Goal: Transaction & Acquisition: Purchase product/service

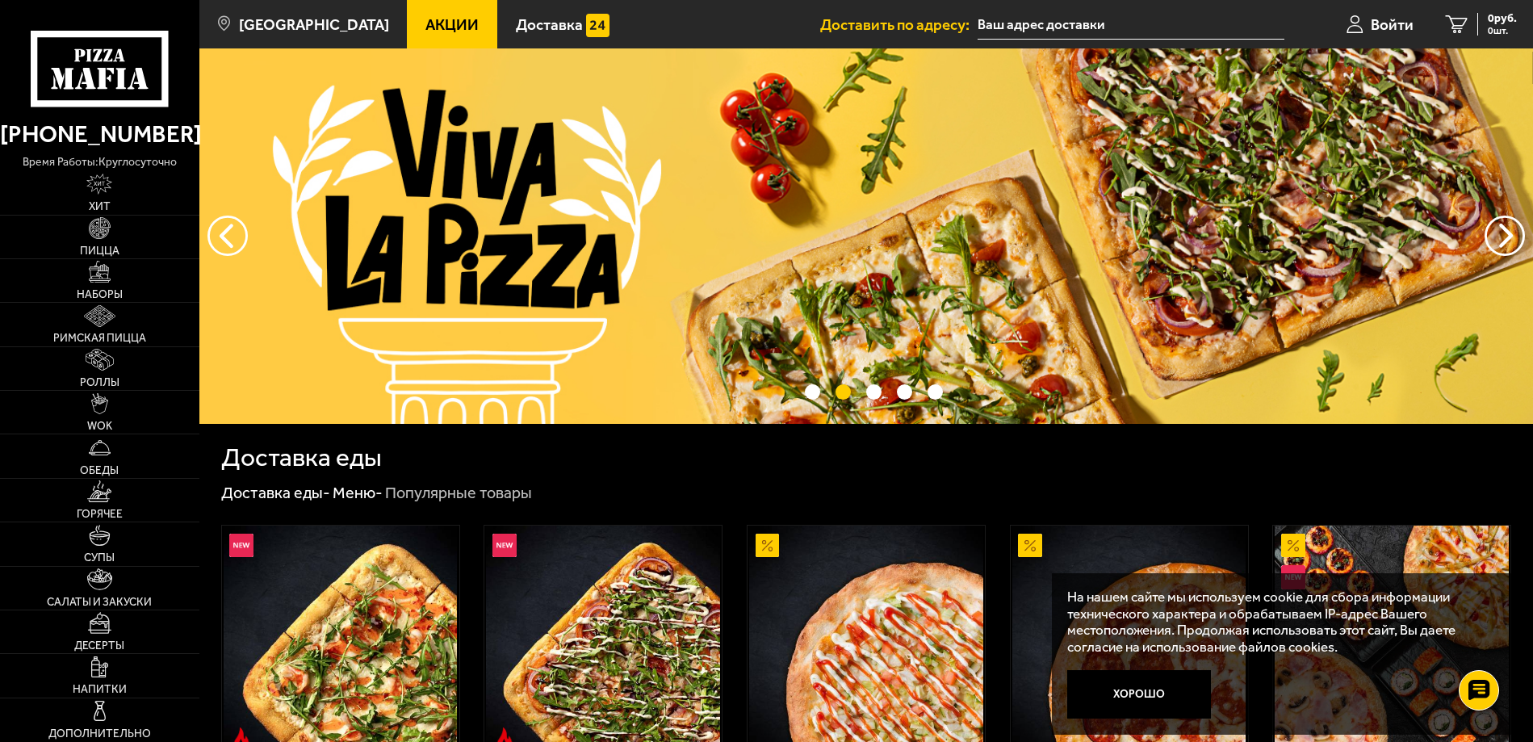
click at [1018, 15] on input "text" at bounding box center [1131, 25] width 307 height 30
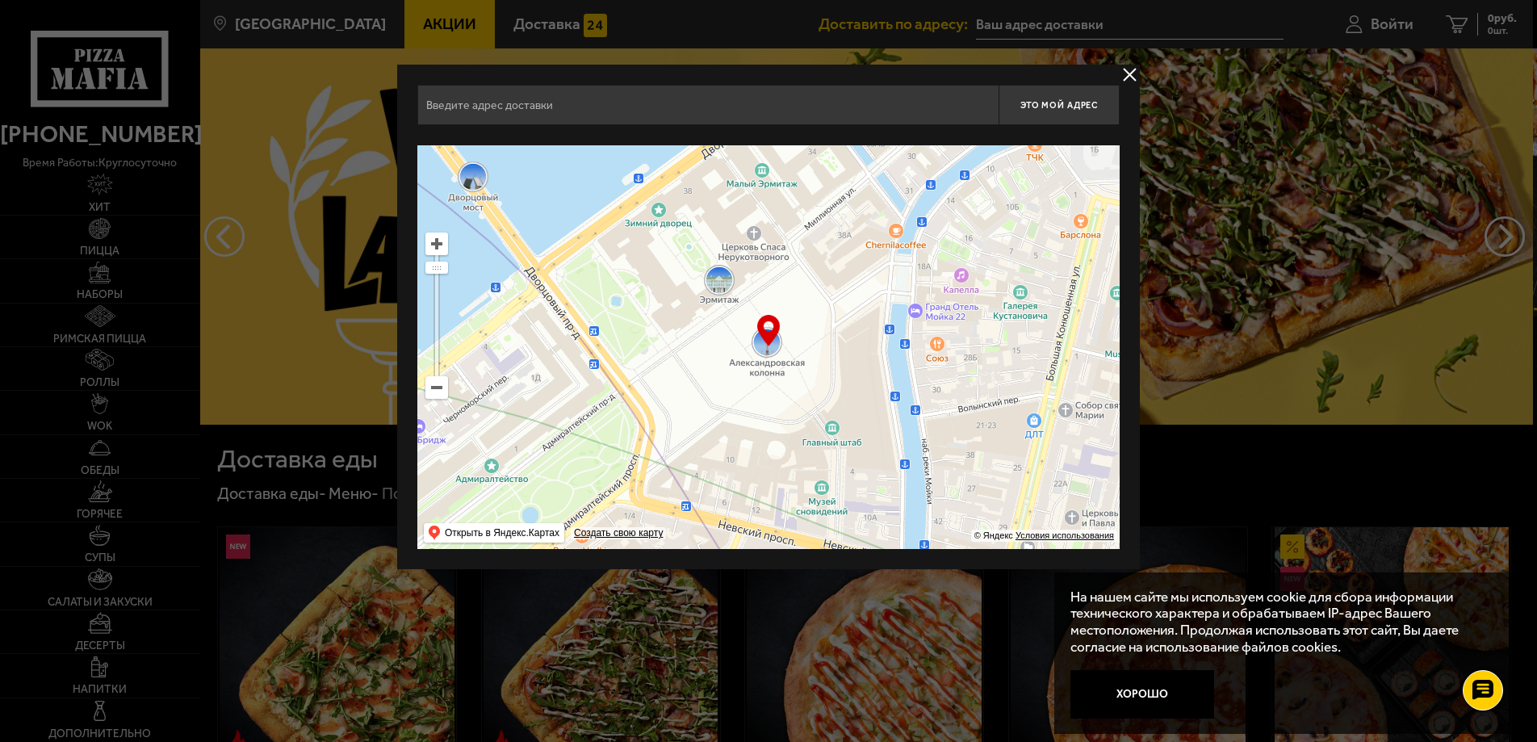
click at [533, 98] on input "text" at bounding box center [707, 105] width 581 height 40
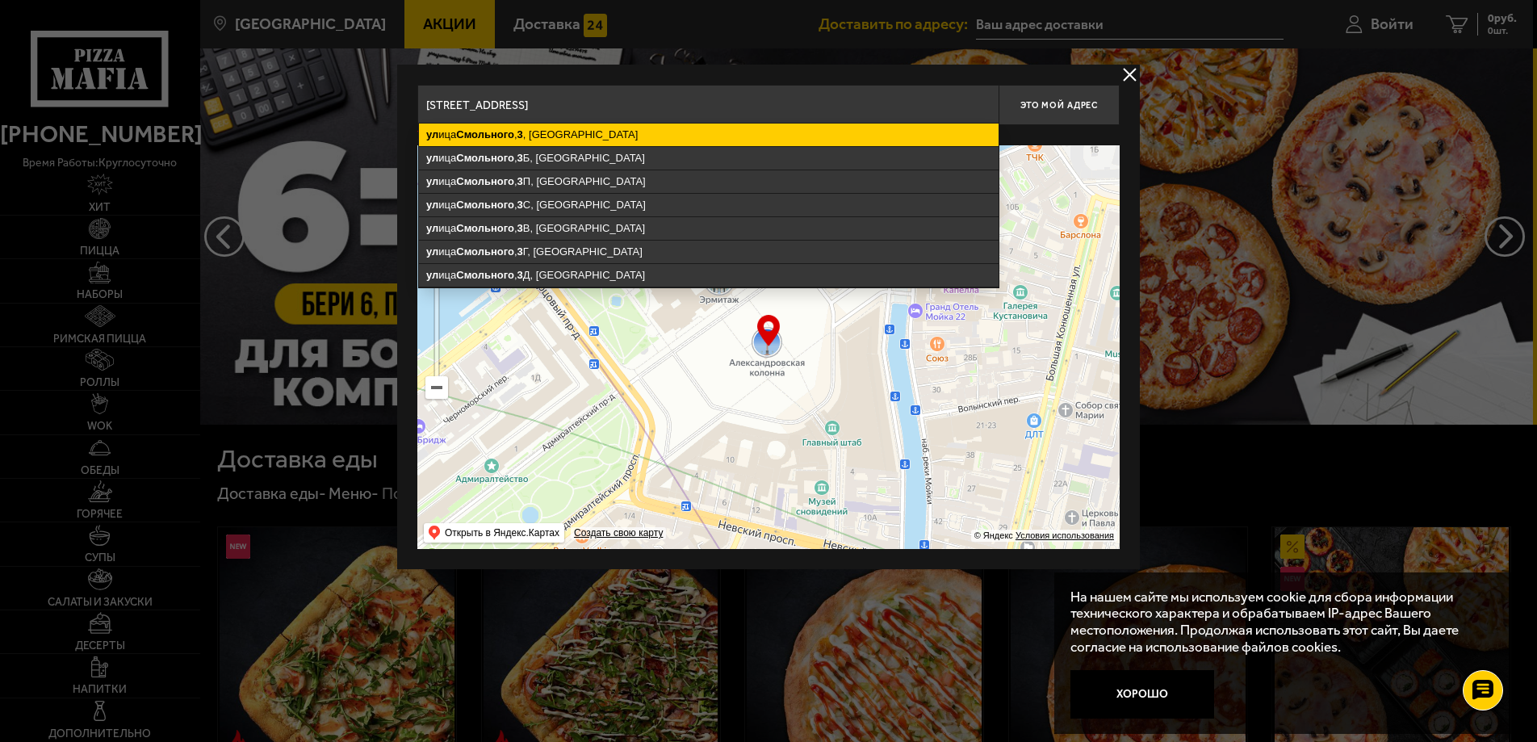
click at [539, 127] on ymaps "[STREET_ADDRESS]" at bounding box center [709, 134] width 580 height 23
type input "[STREET_ADDRESS]"
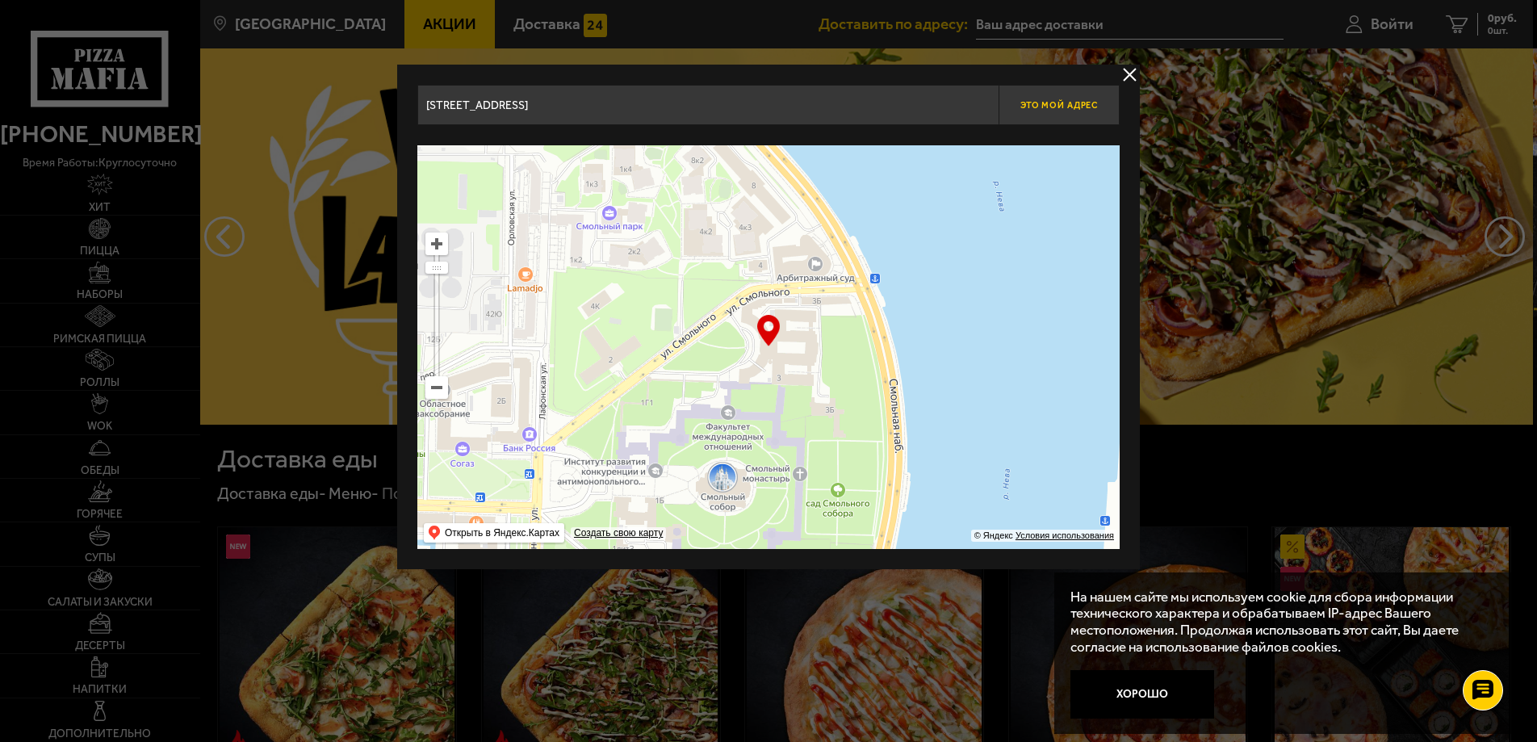
click at [1065, 98] on button "Это мой адрес" at bounding box center [1058, 105] width 121 height 40
type input "[STREET_ADDRESS]"
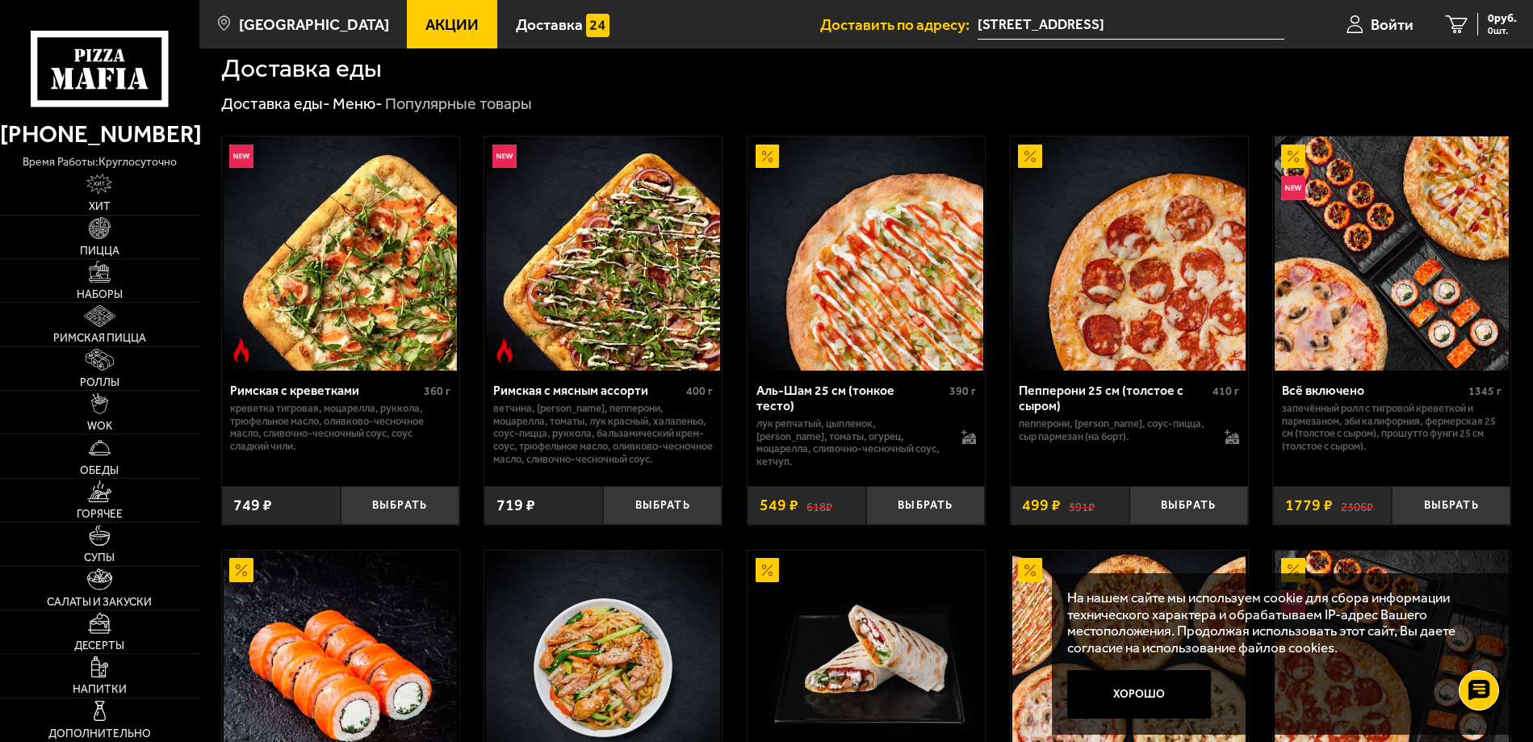
scroll to position [484, 0]
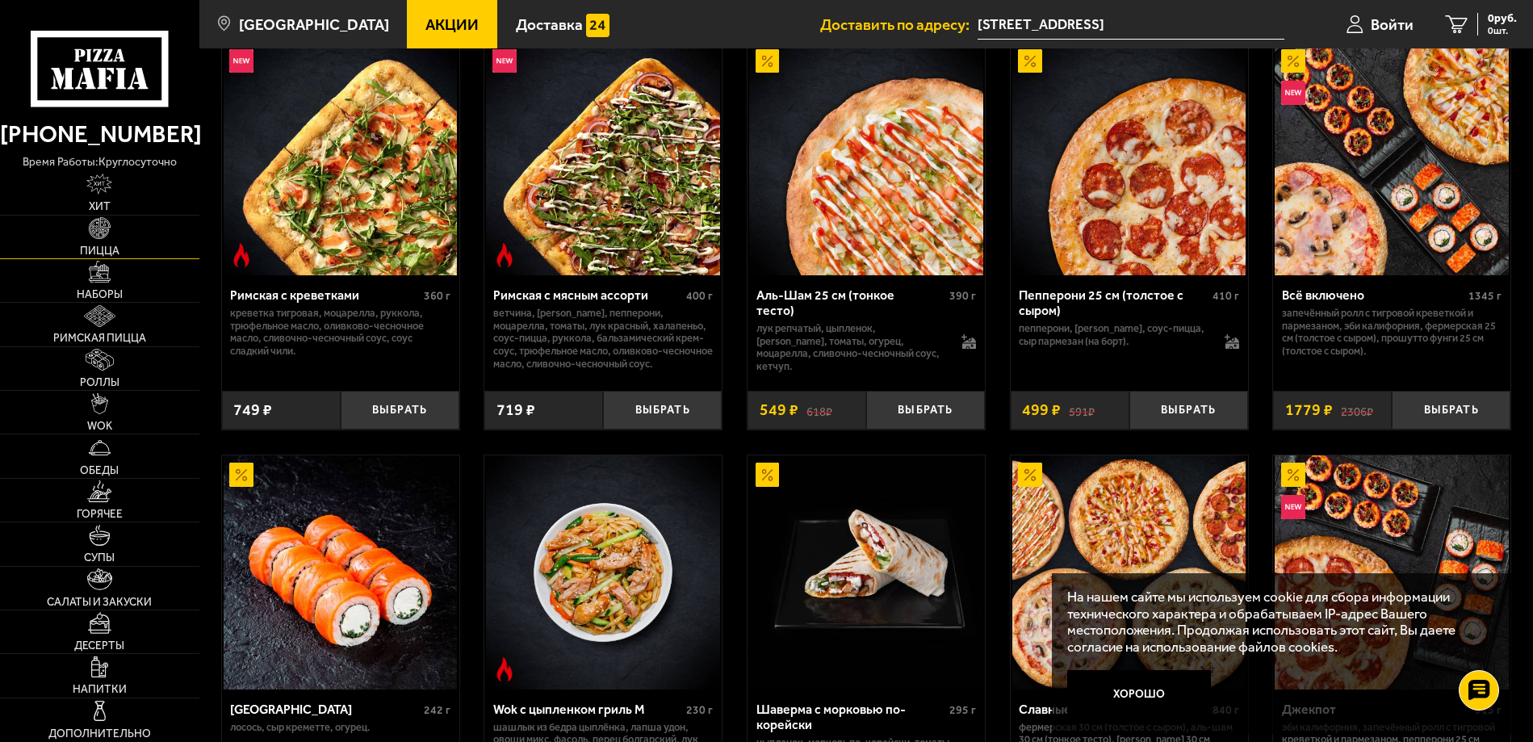
click at [98, 228] on img at bounding box center [100, 228] width 22 height 22
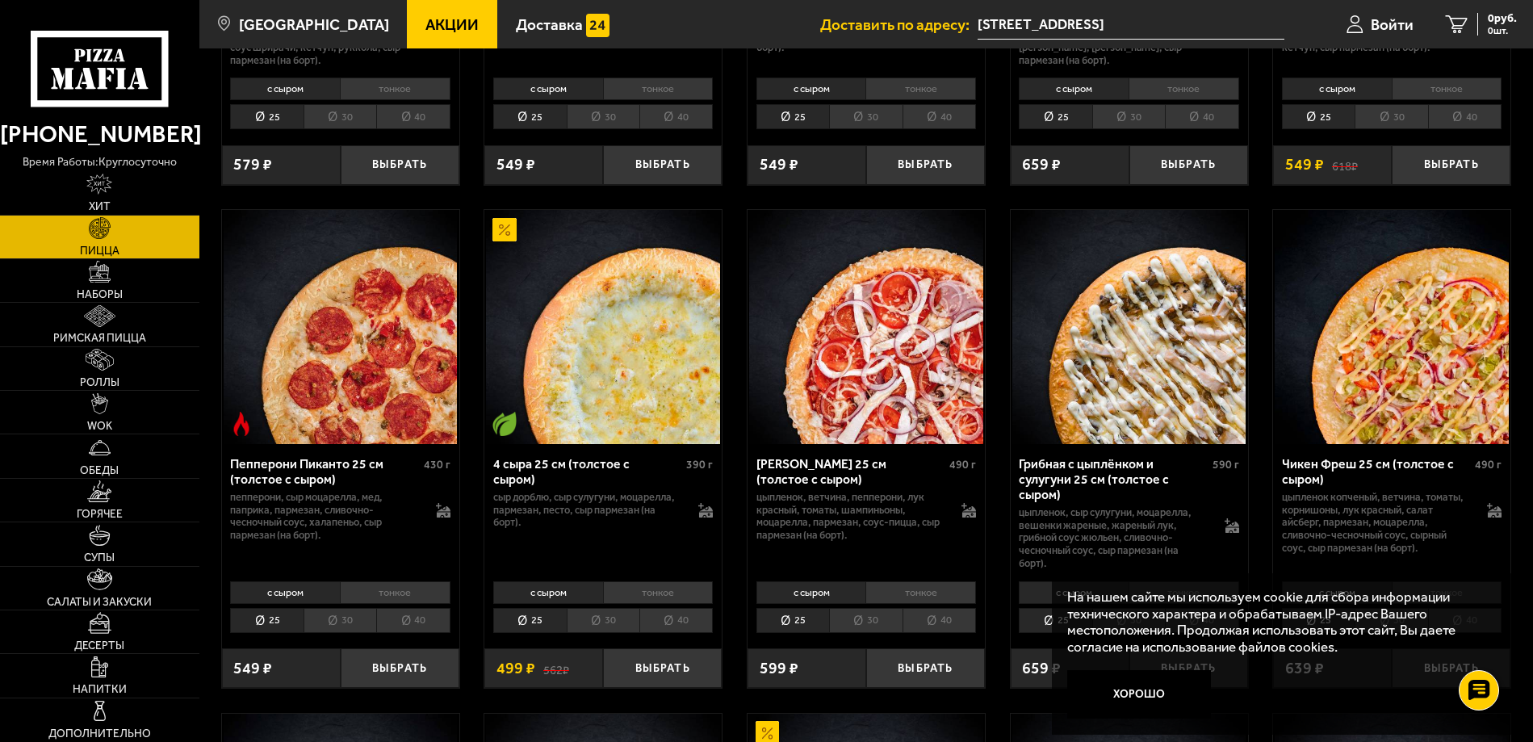
scroll to position [969, 0]
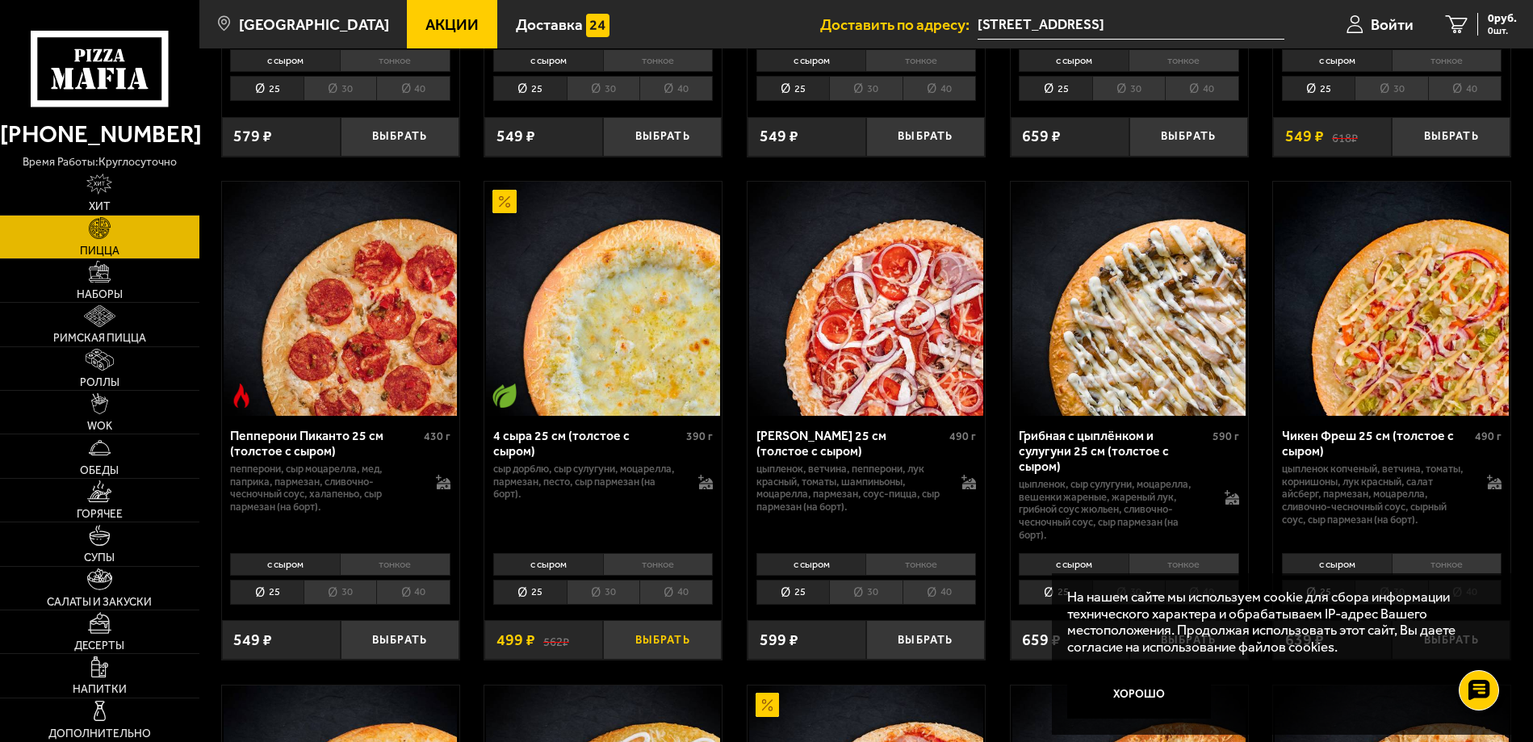
click at [664, 643] on button "Выбрать" at bounding box center [662, 639] width 119 height 39
click at [387, 644] on button "Выбрать" at bounding box center [400, 639] width 119 height 39
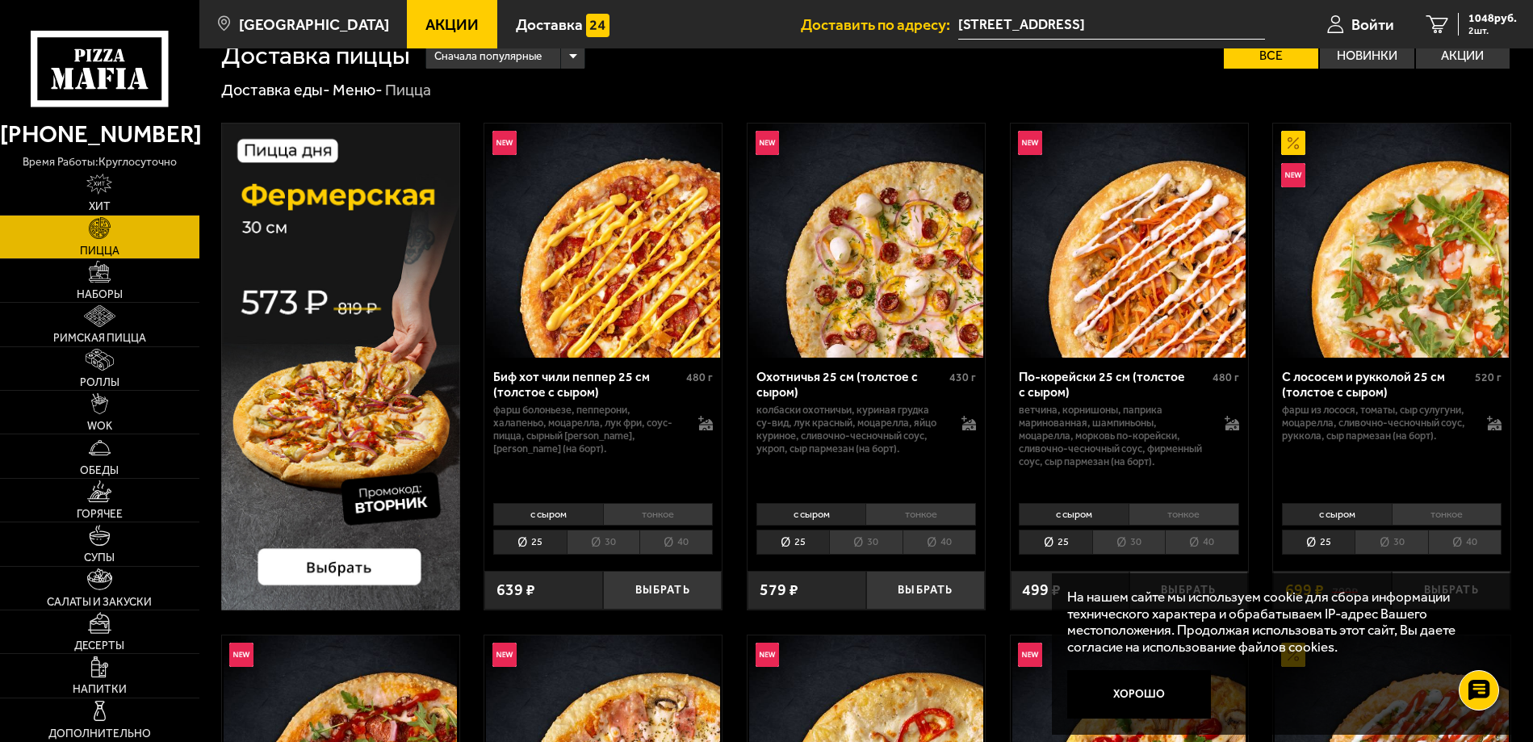
scroll to position [0, 0]
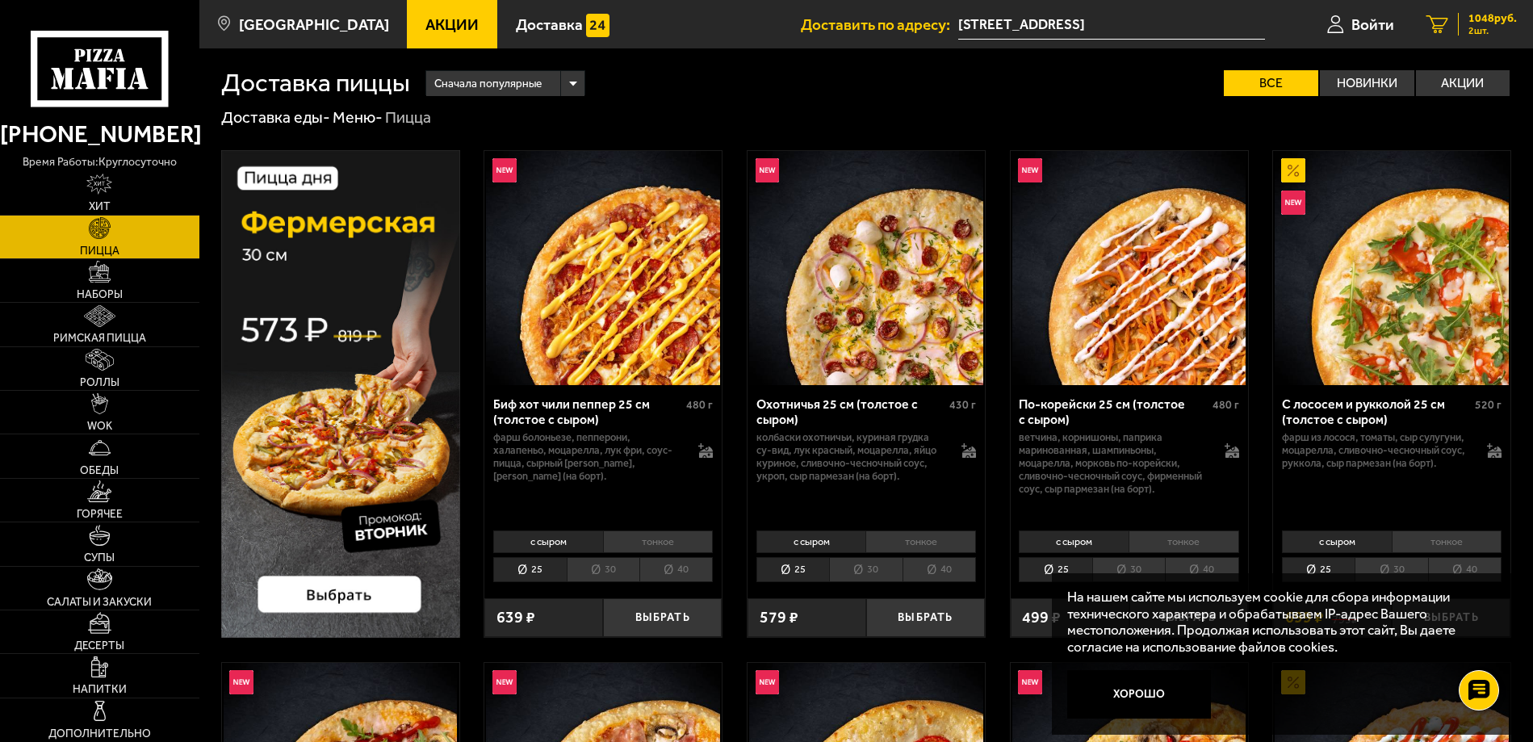
click at [1481, 15] on span "1048 руб." at bounding box center [1492, 18] width 48 height 11
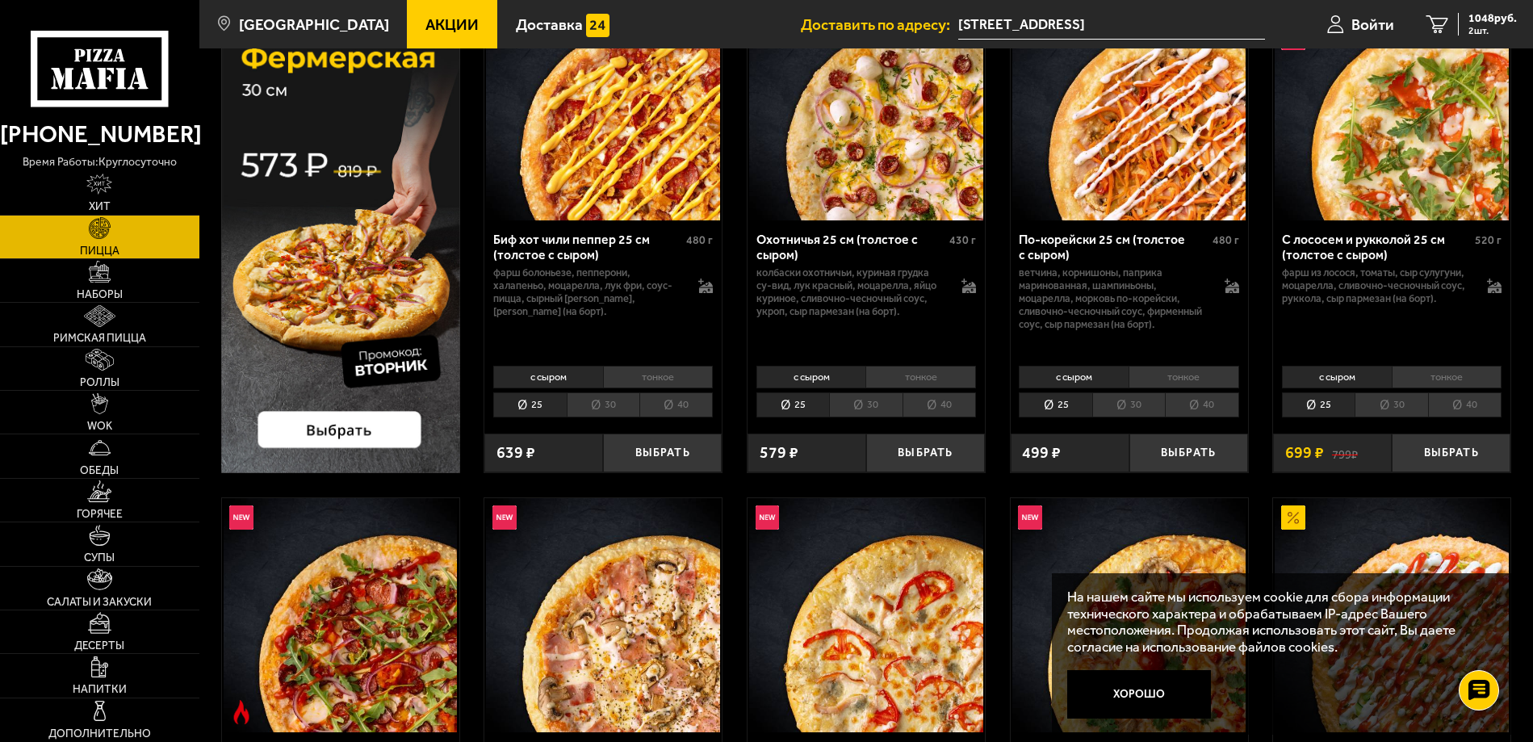
scroll to position [161, 0]
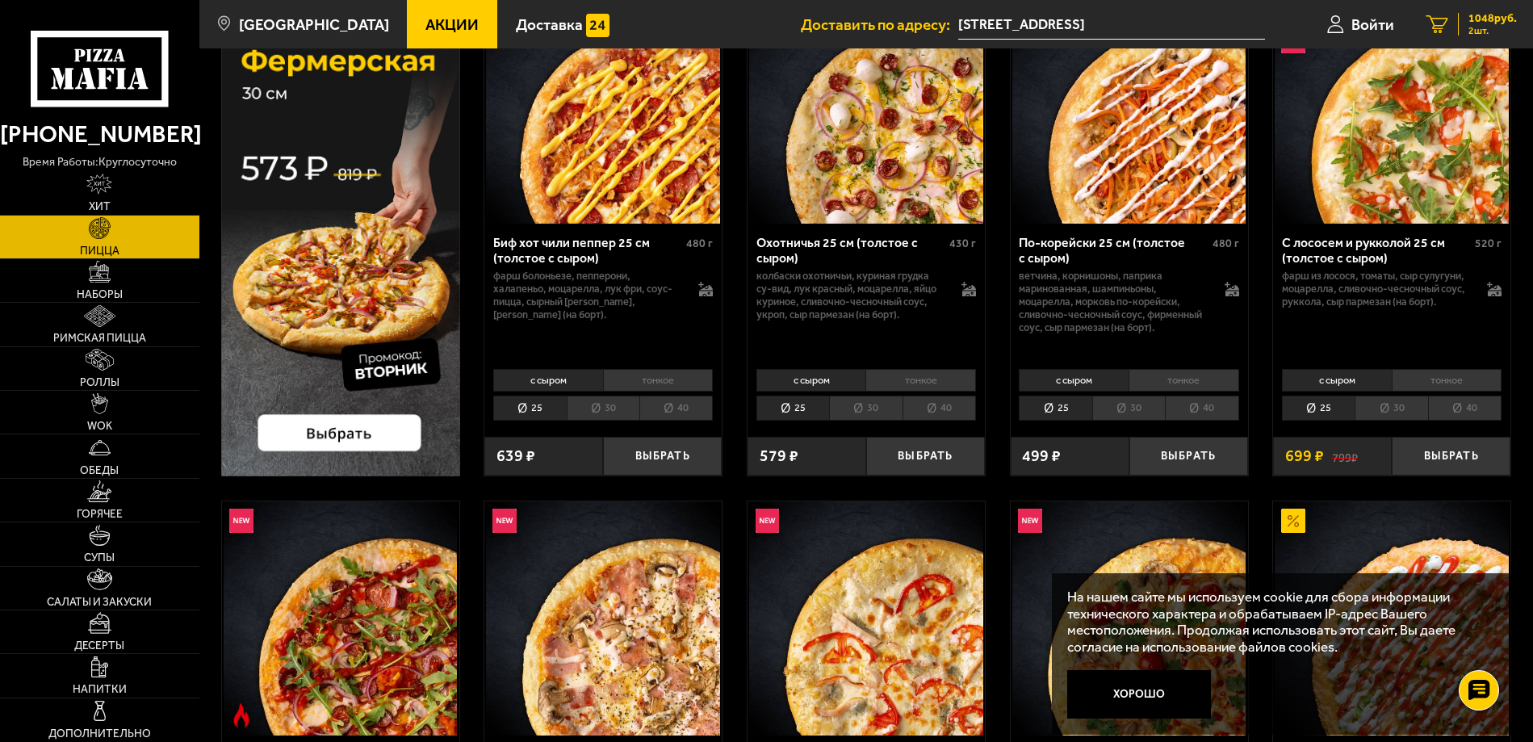
click at [1478, 10] on link "2 1048 руб. 2 шт." at bounding box center [1471, 24] width 123 height 48
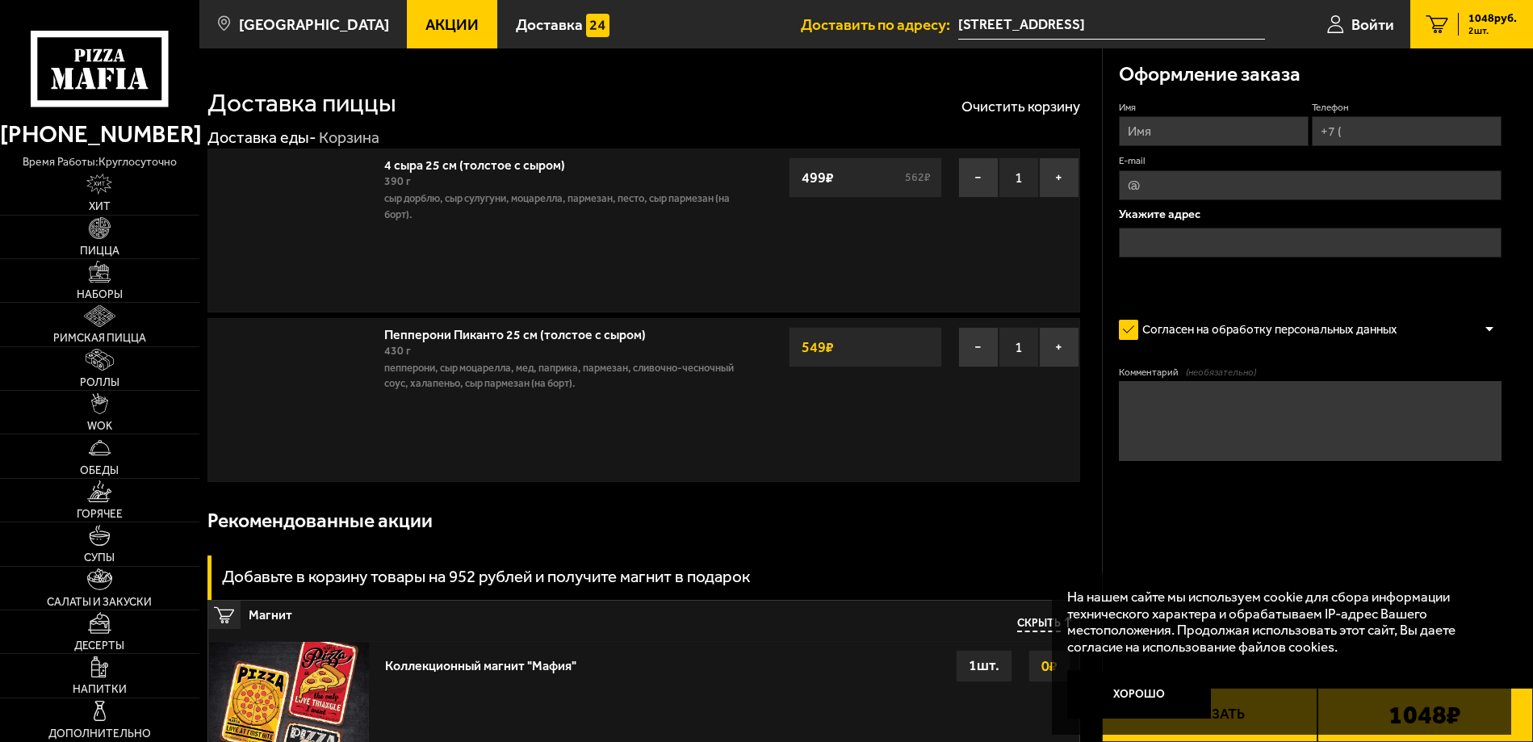
type input "[STREET_ADDRESS]"
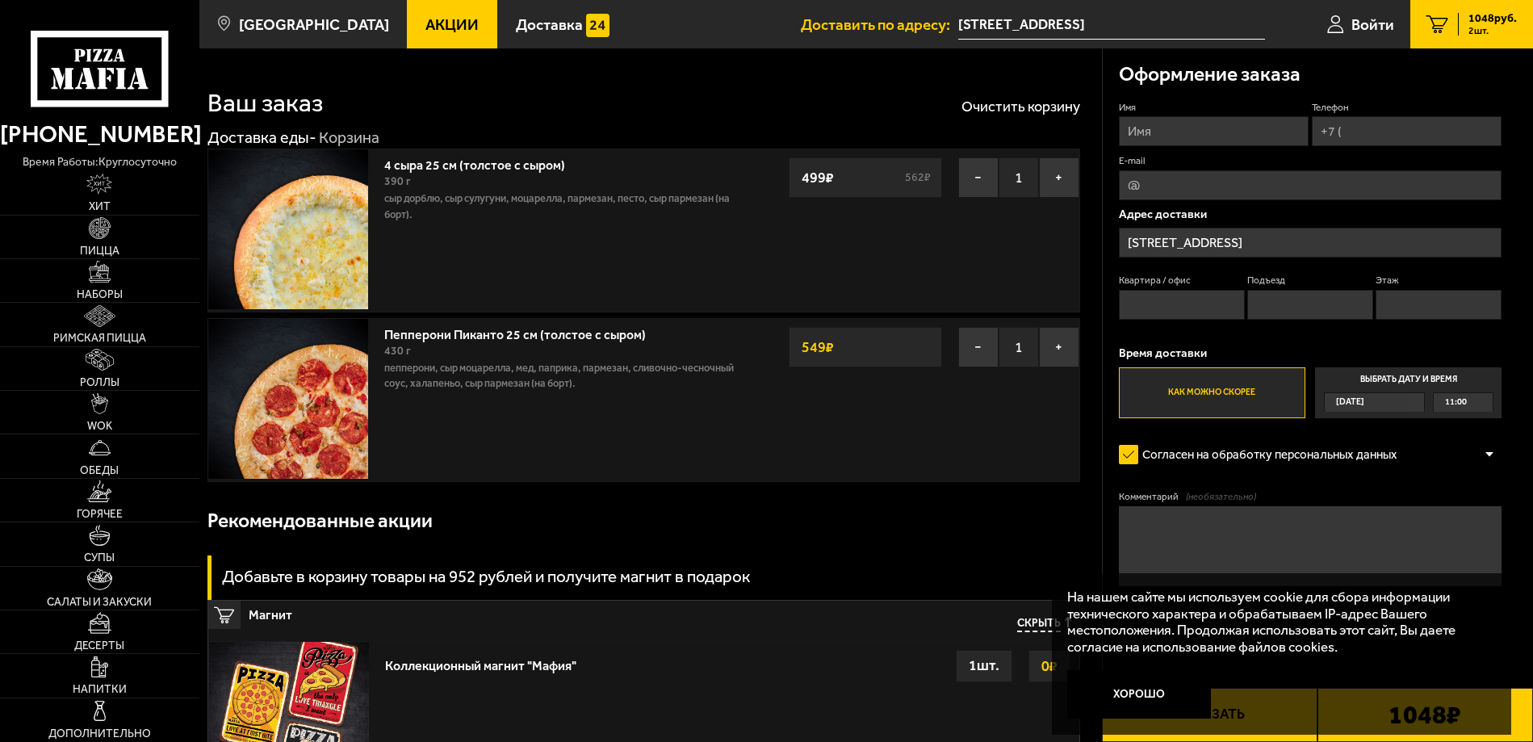
click at [1193, 126] on input "Имя" at bounding box center [1214, 131] width 190 height 30
click at [1253, 128] on input "[PERSON_NAME]" at bounding box center [1214, 131] width 190 height 30
type input "[PERSON_NAME]"
click at [1346, 125] on input "Телефон" at bounding box center [1407, 131] width 190 height 30
click at [1359, 132] on input "Телефон" at bounding box center [1407, 131] width 190 height 30
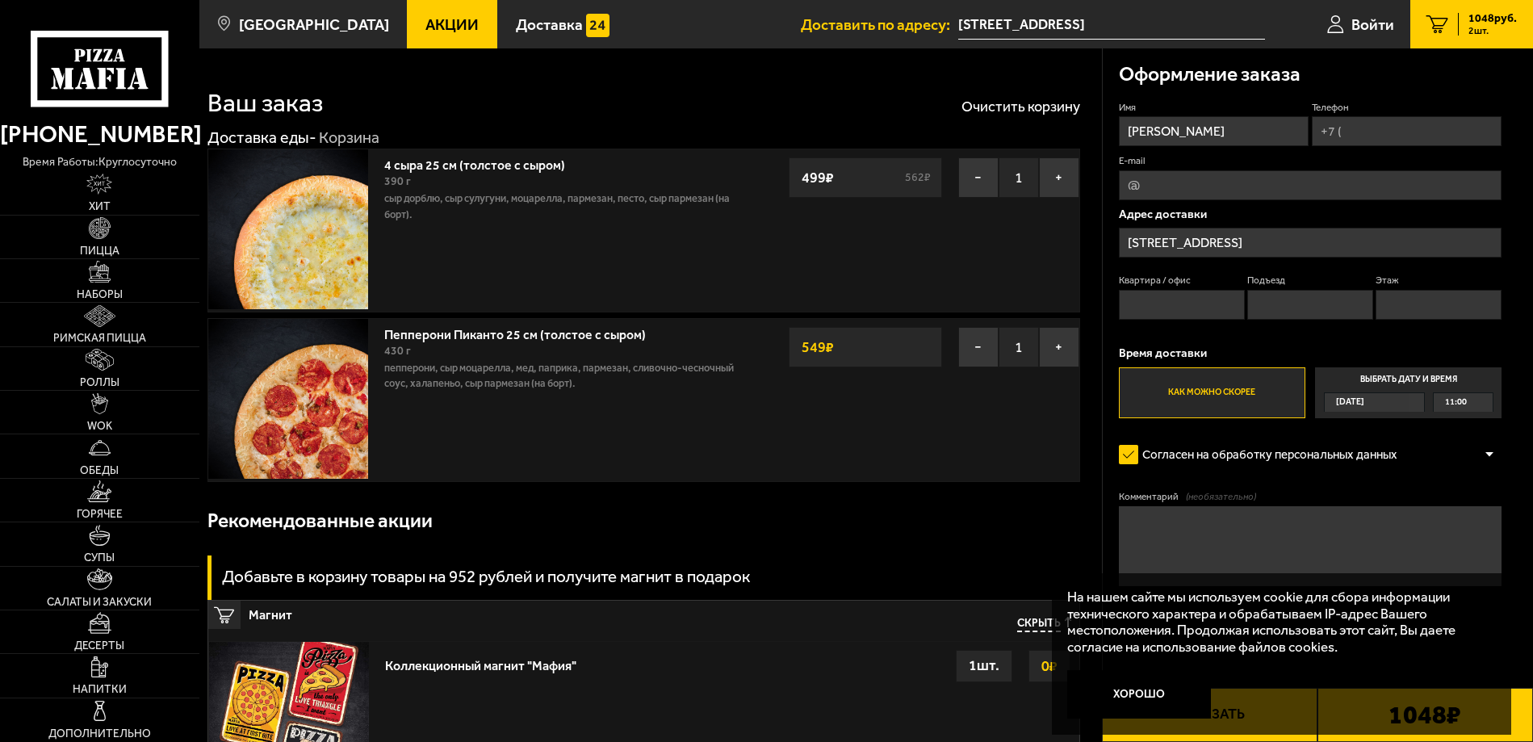
click at [1353, 131] on input "Телефон" at bounding box center [1407, 131] width 190 height 30
type input "[PHONE_NUMBER]"
click at [1162, 302] on input "Квартира / офис" at bounding box center [1182, 305] width 126 height 30
click at [1401, 304] on input "Этаж" at bounding box center [1438, 305] width 126 height 30
click at [1142, 522] on textarea "Комментарий (необязательно)" at bounding box center [1310, 546] width 383 height 80
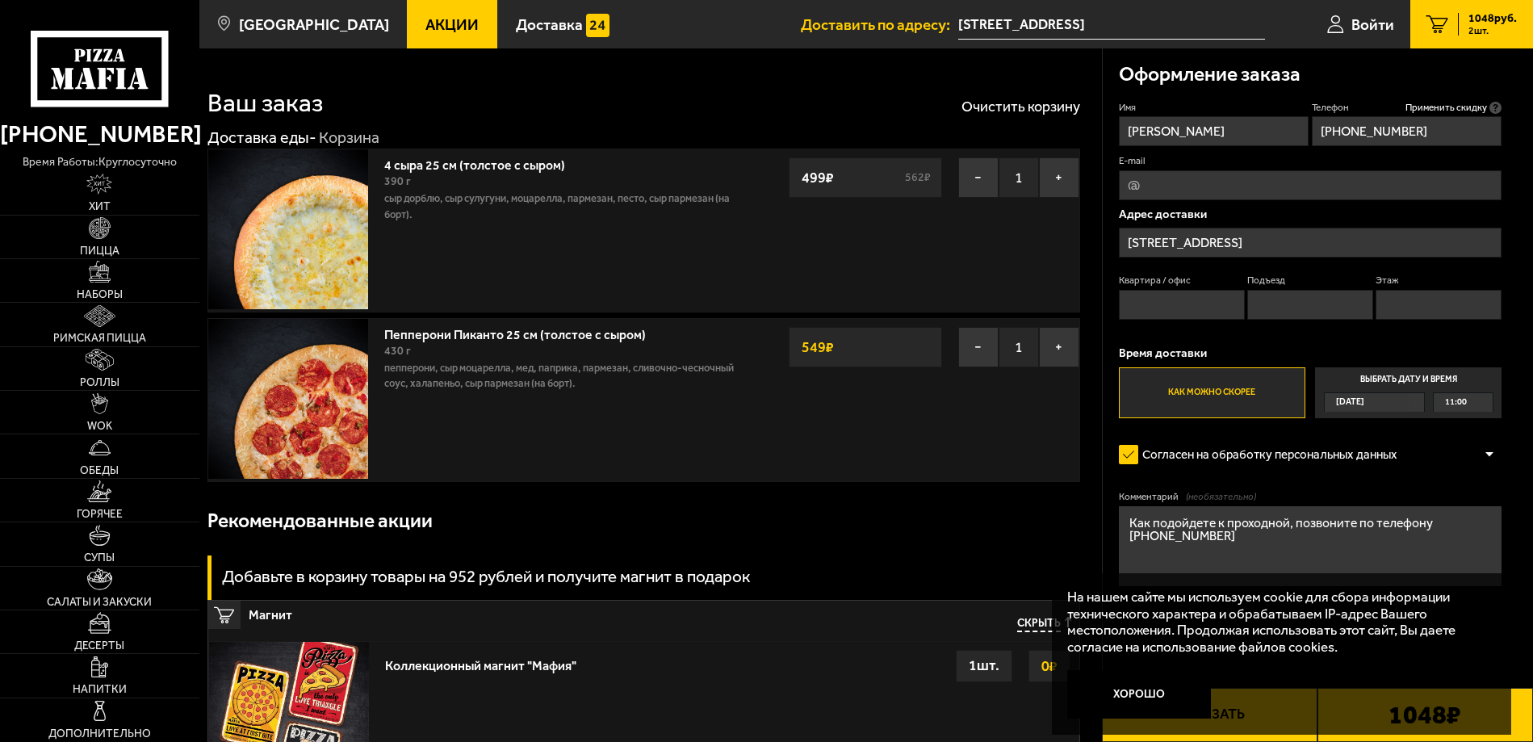
type textarea "Как подойдете к проходной, позвоните по телефону [PHONE_NUMBER]"
click at [1476, 394] on div "11:00" at bounding box center [1463, 402] width 59 height 19
click at [0, 0] on input "Выбрать дату и время [DATE] 11:00" at bounding box center [0, 0] width 0 height 0
click at [1463, 397] on span "11:00" at bounding box center [1456, 402] width 22 height 19
click at [0, 0] on input "Выбрать дату и время [DATE] 11:00" at bounding box center [0, 0] width 0 height 0
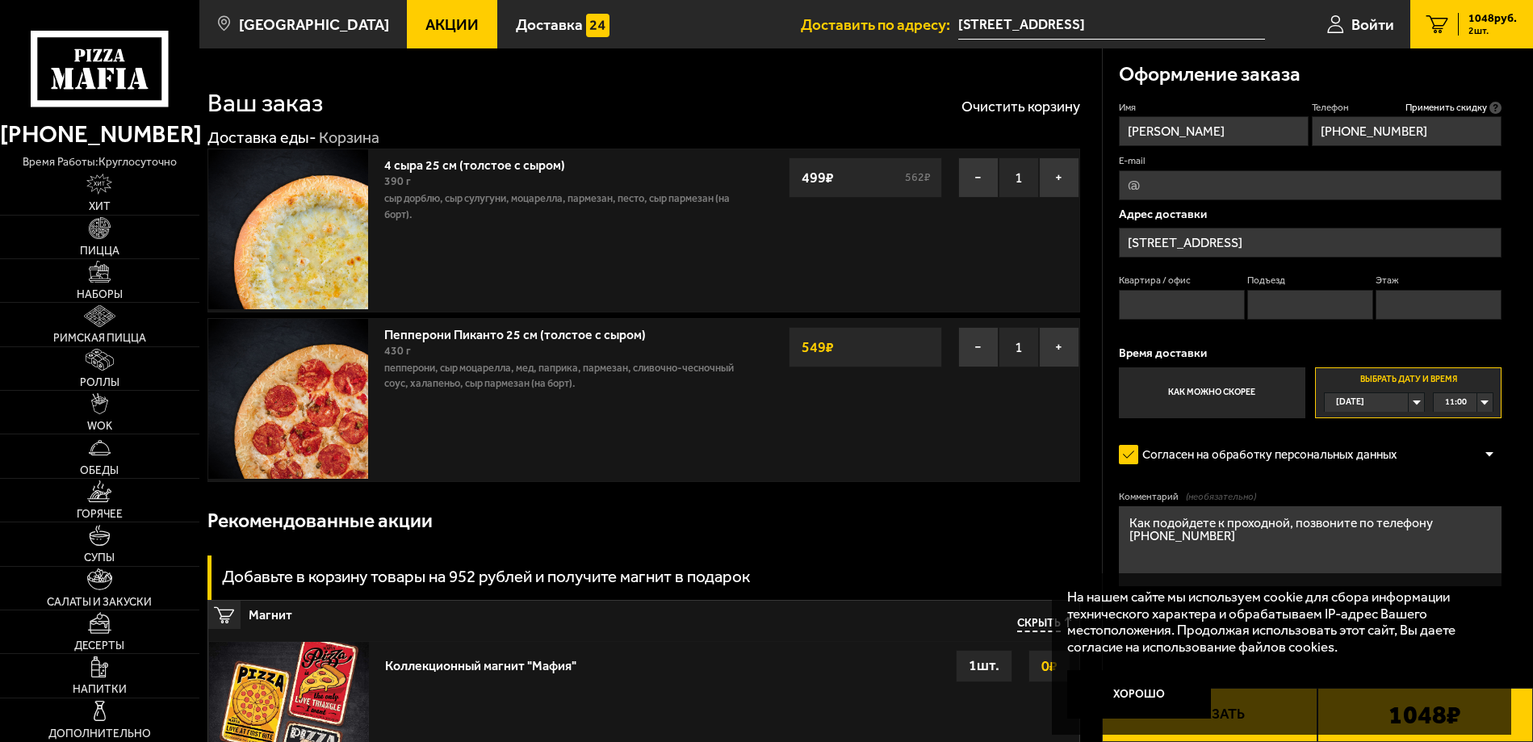
click at [1486, 401] on div "11:00" at bounding box center [1463, 402] width 59 height 19
click at [1467, 559] on li "12:45" at bounding box center [1462, 561] width 57 height 20
click at [1480, 400] on div "12:45" at bounding box center [1463, 402] width 59 height 19
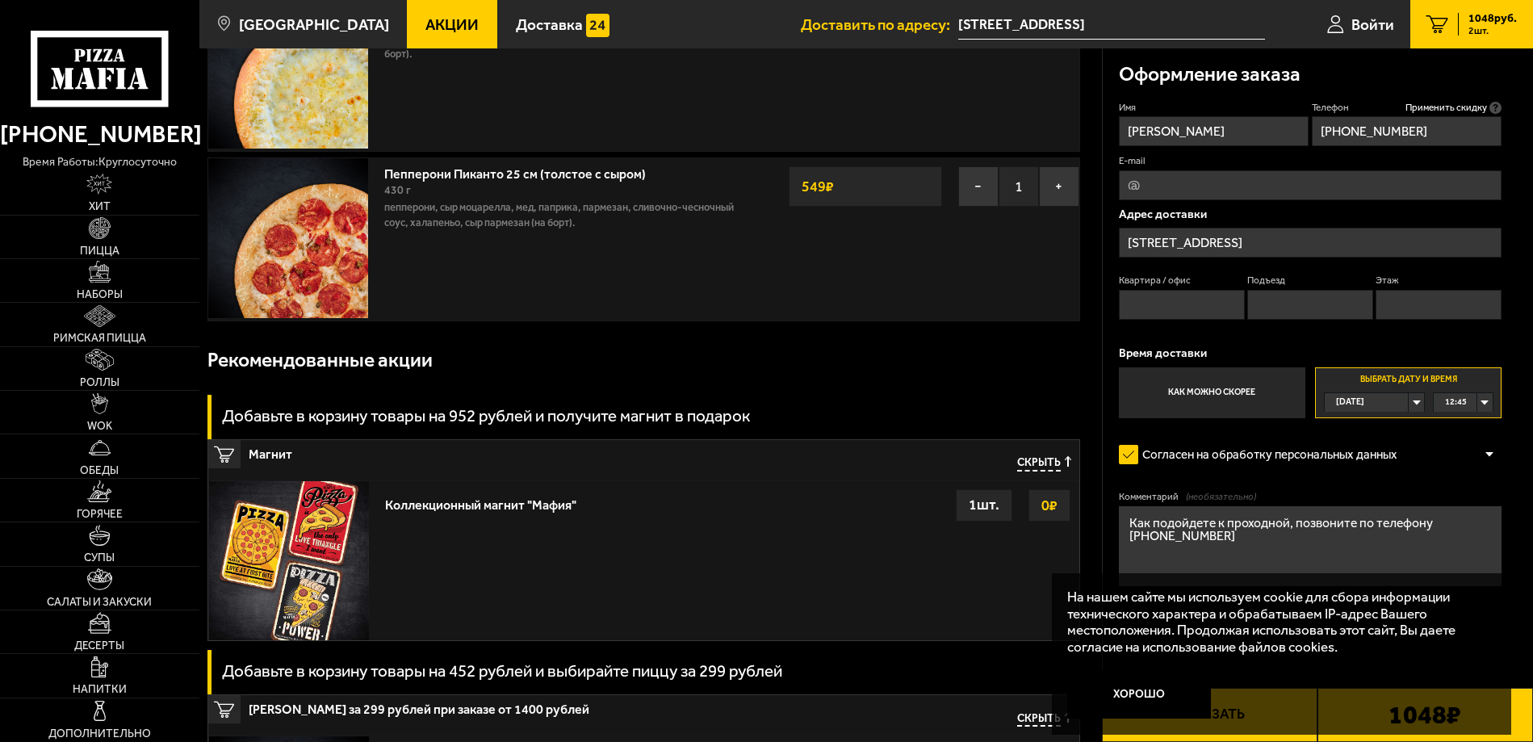
scroll to position [161, 0]
click at [1174, 689] on button "Хорошо" at bounding box center [1139, 694] width 144 height 48
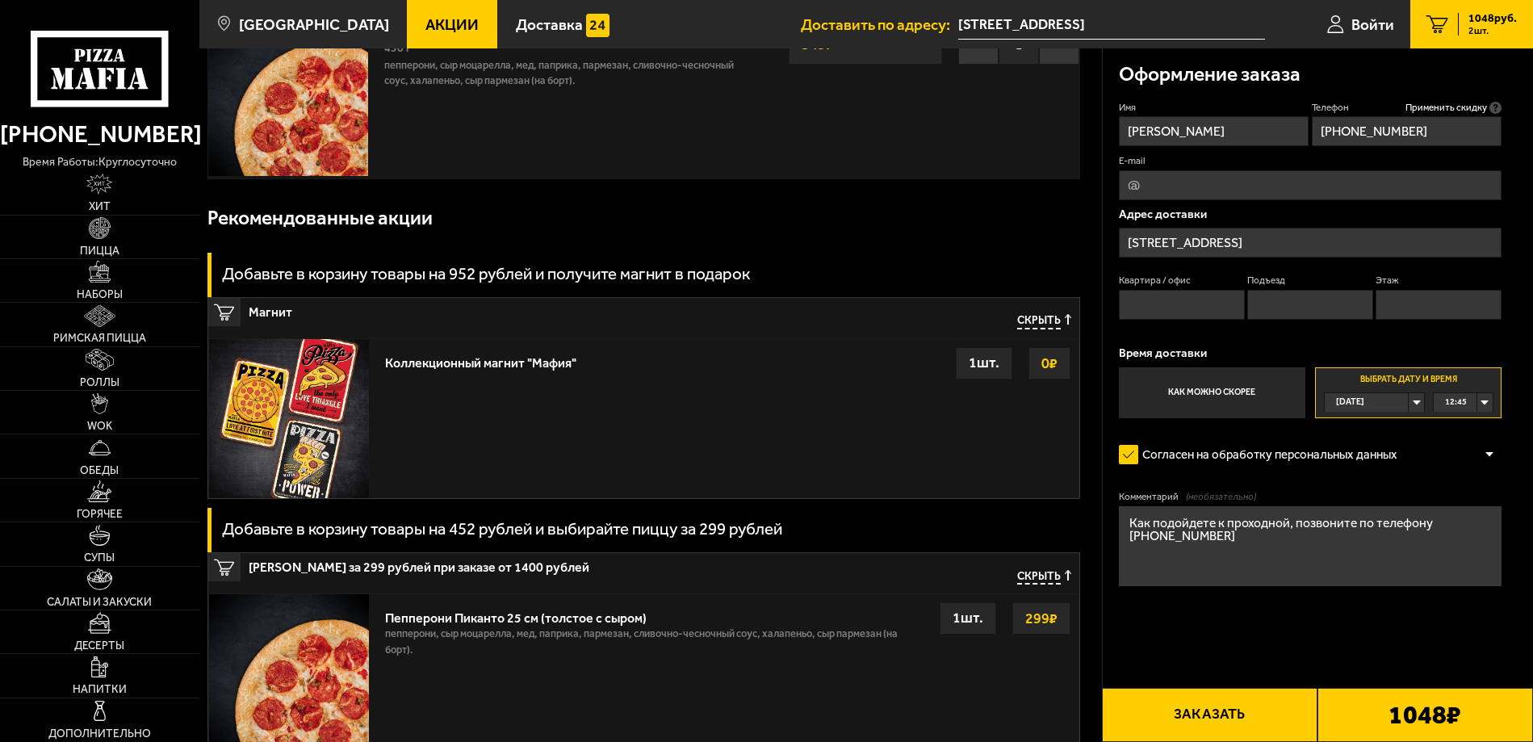
scroll to position [323, 0]
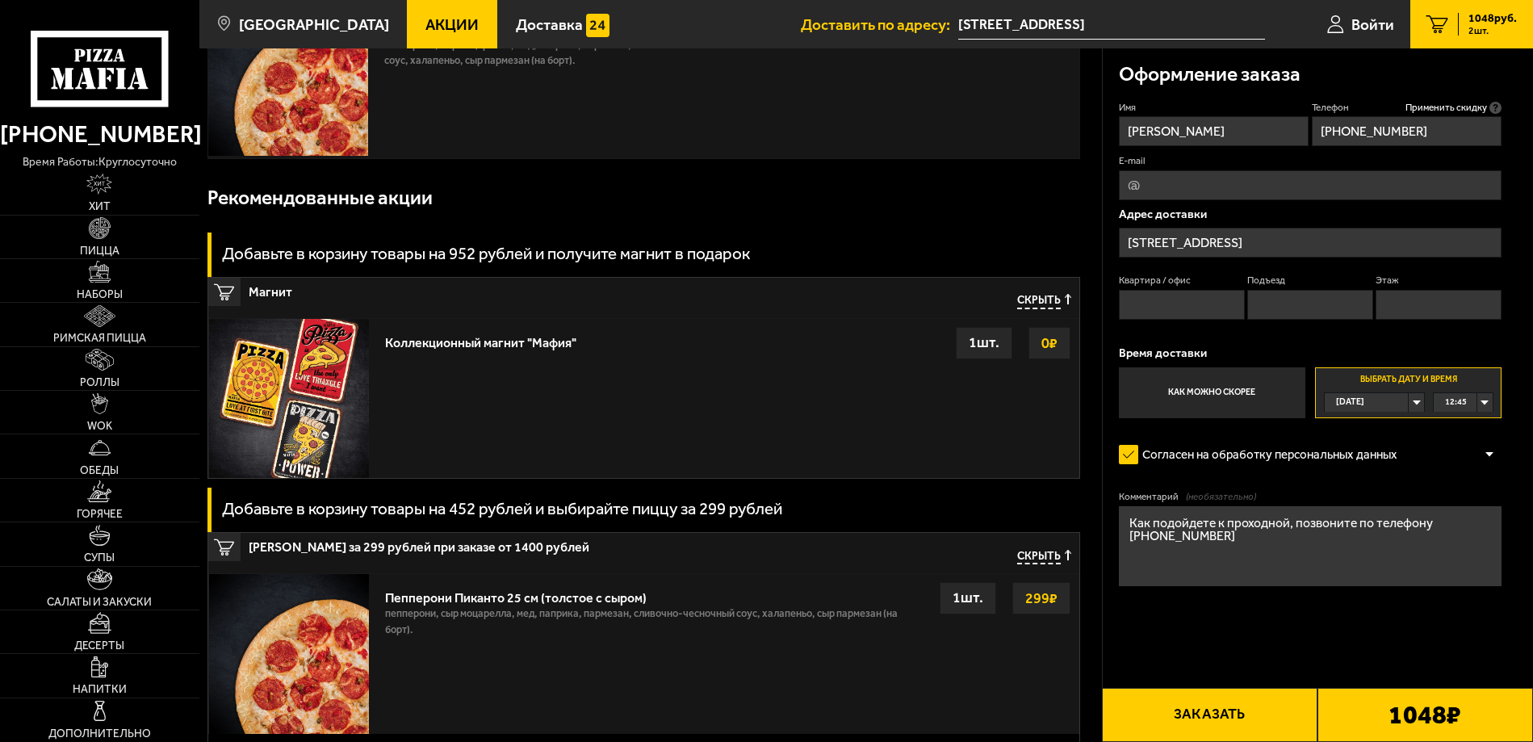
click at [1242, 726] on button "Заказать" at bounding box center [1210, 715] width 216 height 54
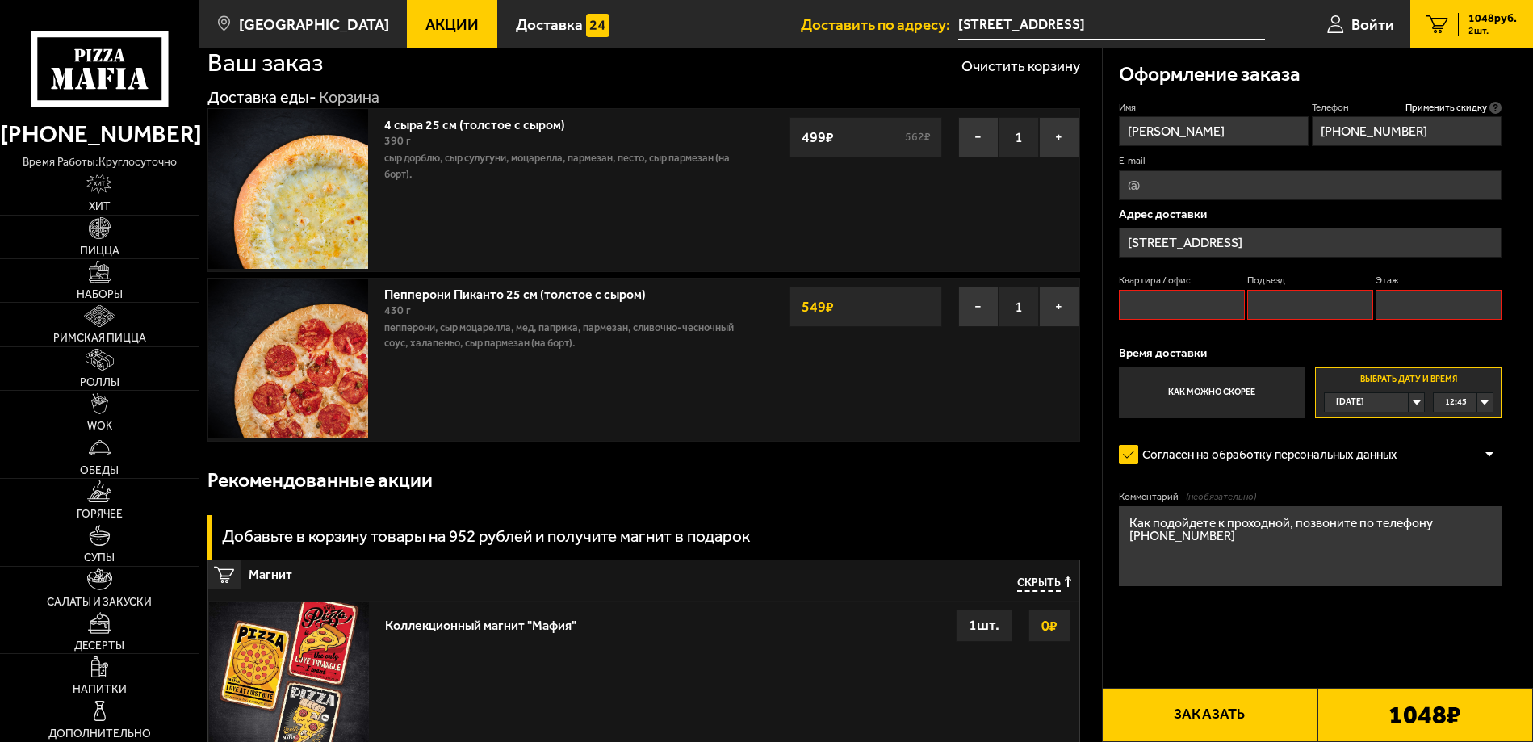
scroll to position [0, 0]
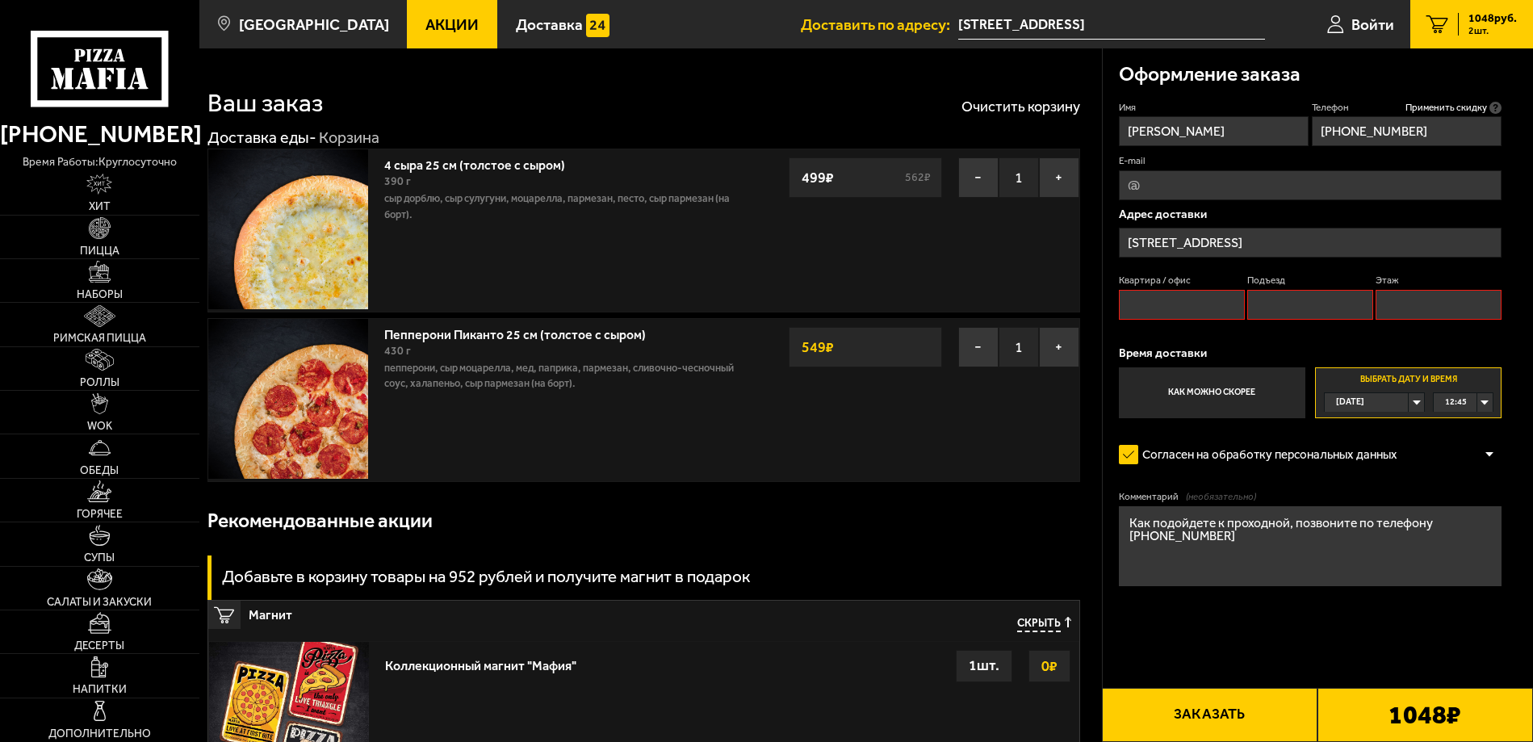
click at [1196, 703] on button "Заказать" at bounding box center [1210, 715] width 216 height 54
click at [1167, 302] on input "Квартира / офис" at bounding box center [1182, 305] width 126 height 30
type input "2-162"
click at [1284, 298] on input "Подъезд" at bounding box center [1310, 305] width 126 height 30
type input "1"
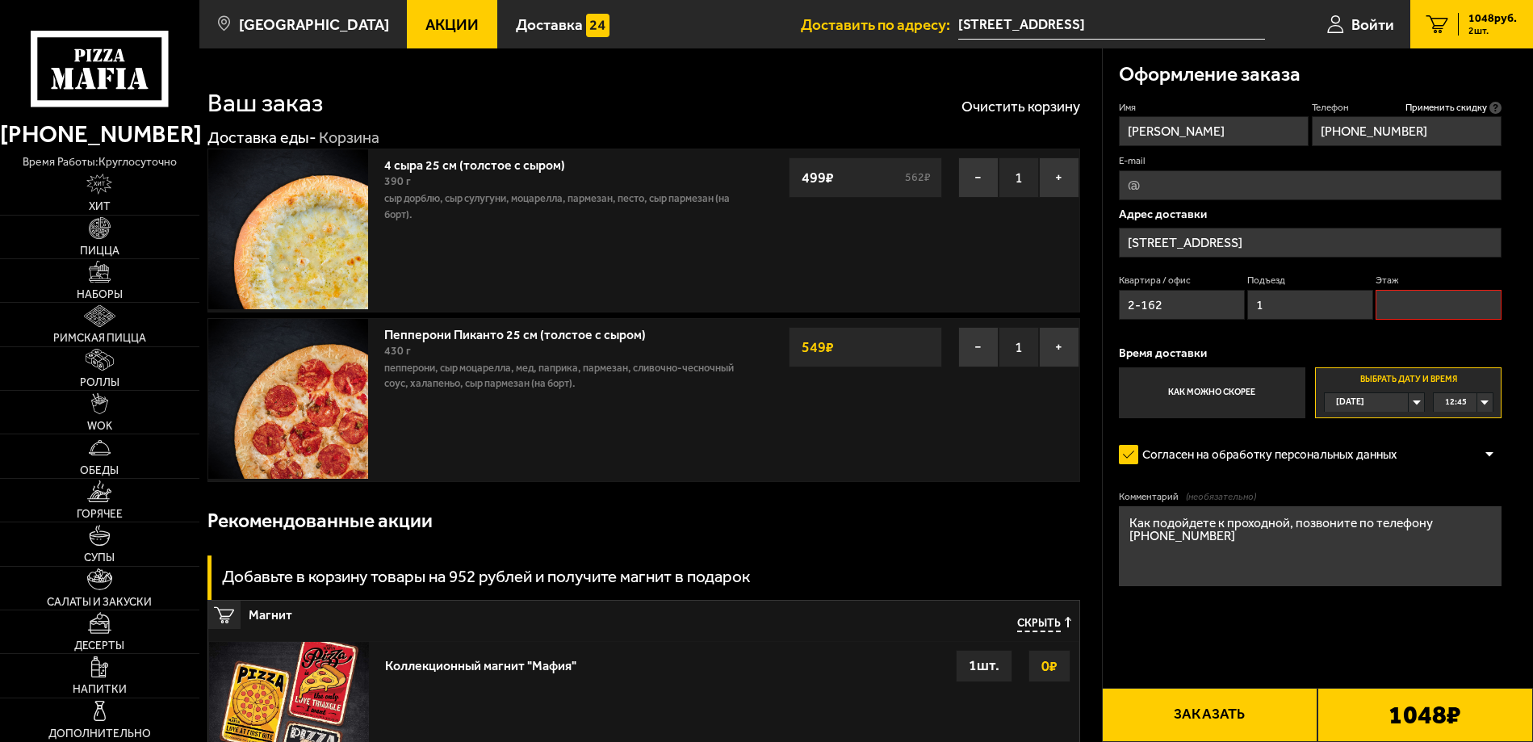
click at [1417, 305] on input "Этаж" at bounding box center [1438, 305] width 126 height 30
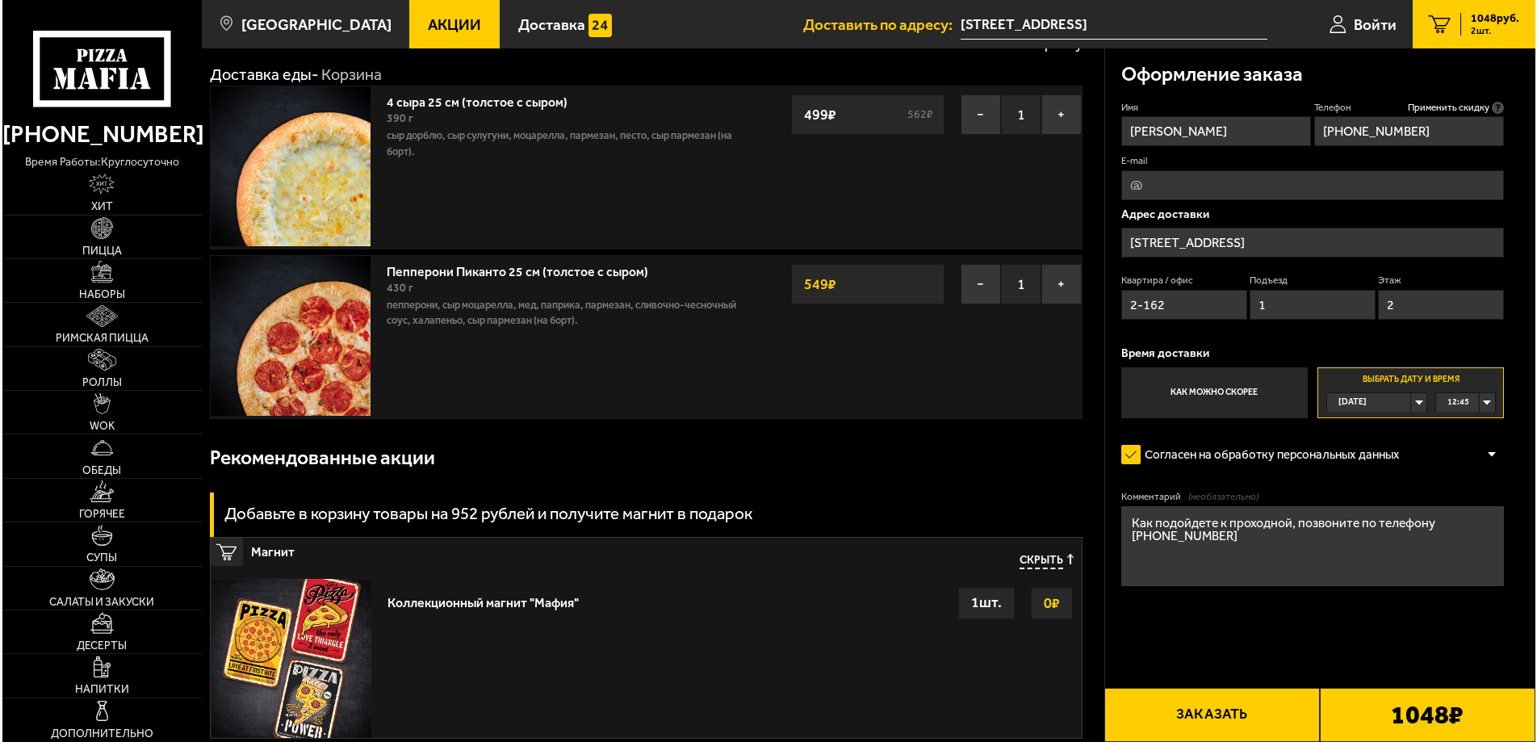
scroll to position [161, 0]
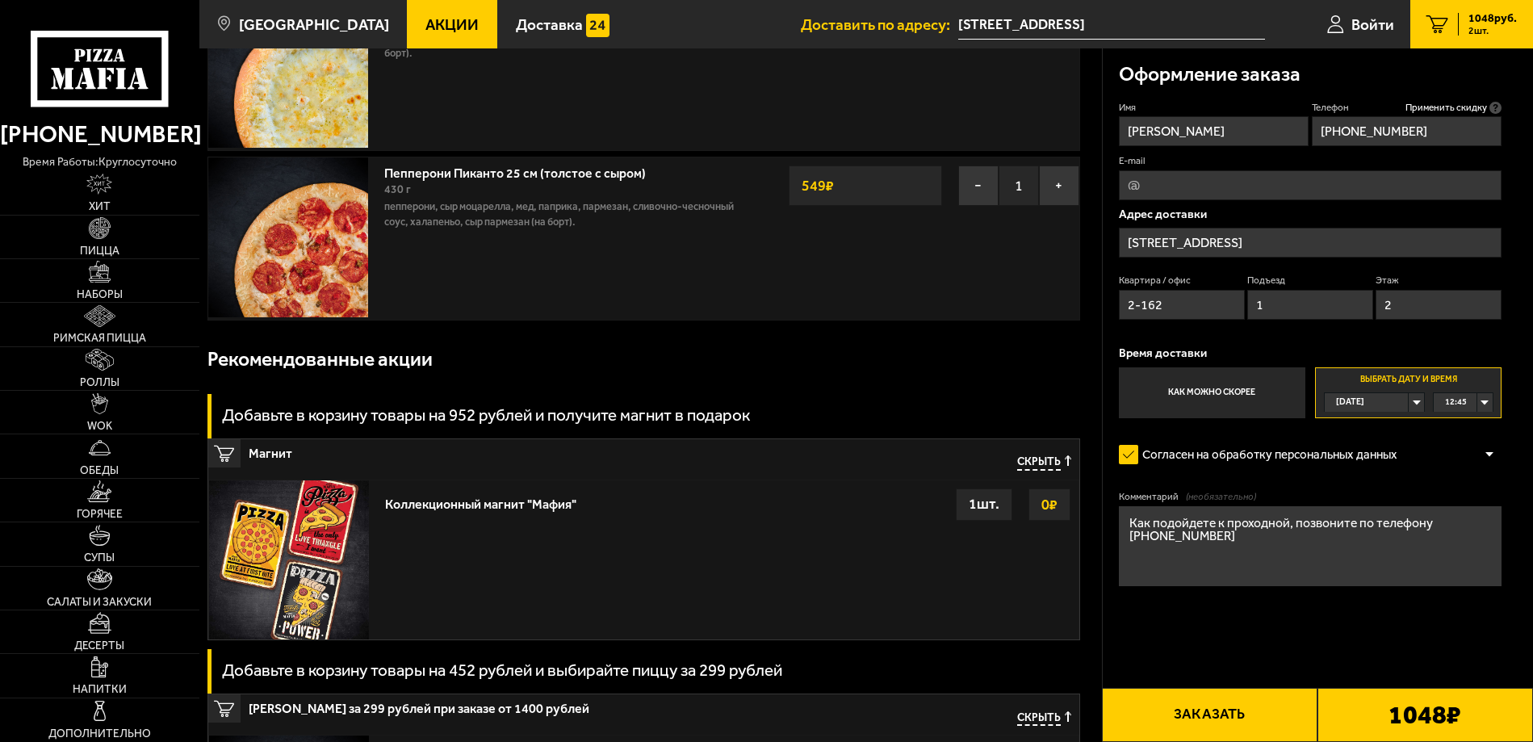
type input "2"
click at [1219, 724] on button "Заказать" at bounding box center [1210, 715] width 216 height 54
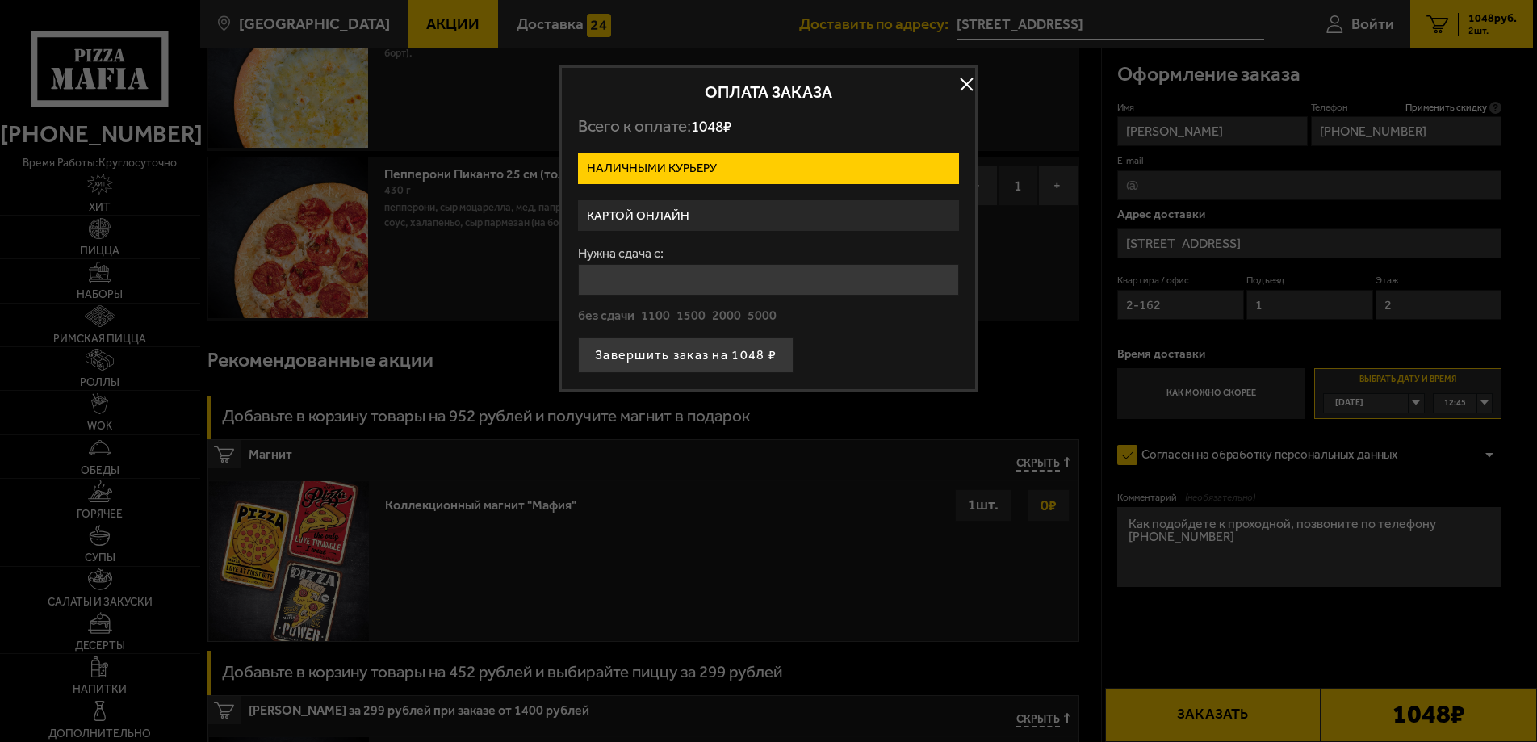
click at [636, 211] on label "Картой онлайн" at bounding box center [768, 215] width 381 height 31
click at [0, 0] on input "Картой онлайн" at bounding box center [0, 0] width 0 height 0
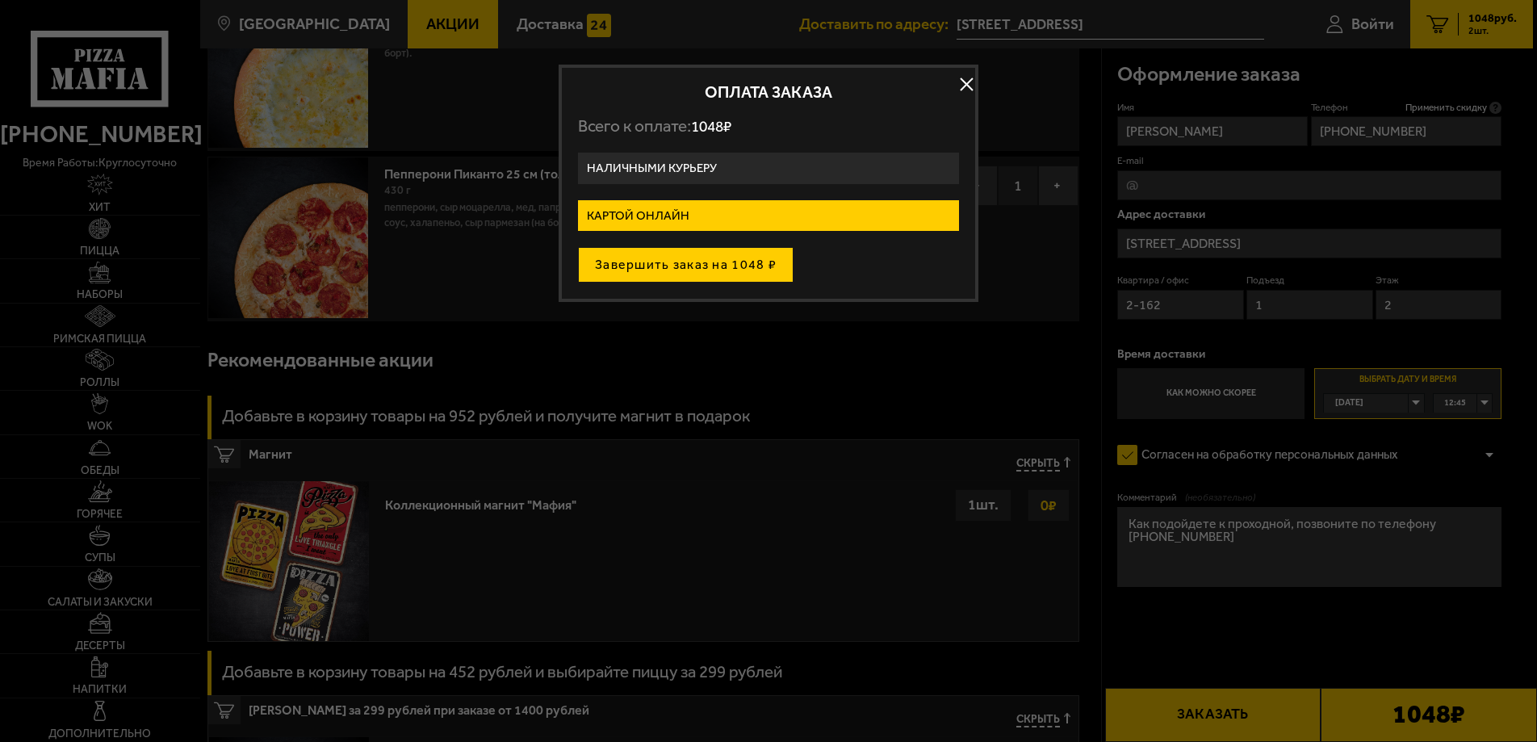
click at [714, 264] on button "Завершить заказ на 1048 ₽" at bounding box center [686, 265] width 216 height 36
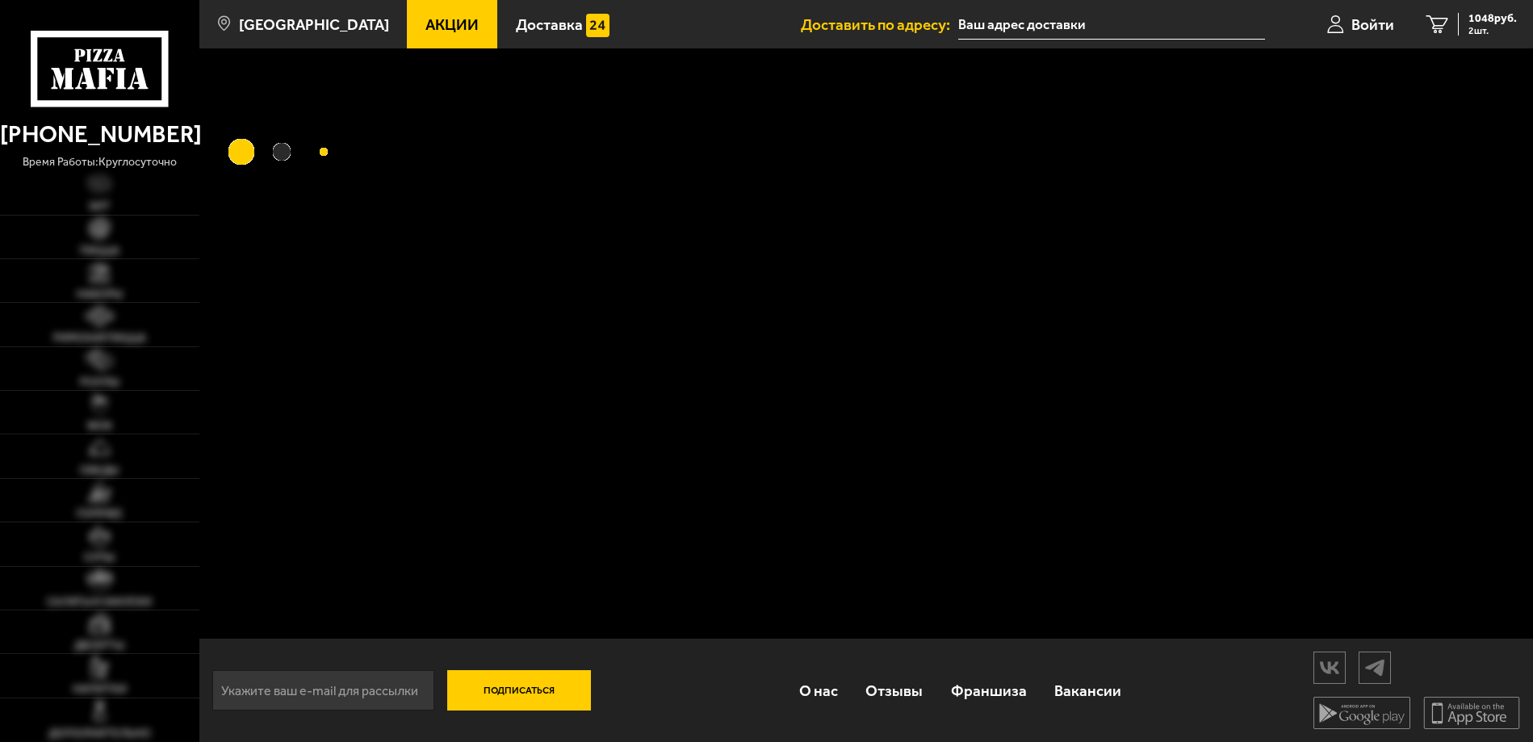
type input "[STREET_ADDRESS]"
